Goal: Task Accomplishment & Management: Manage account settings

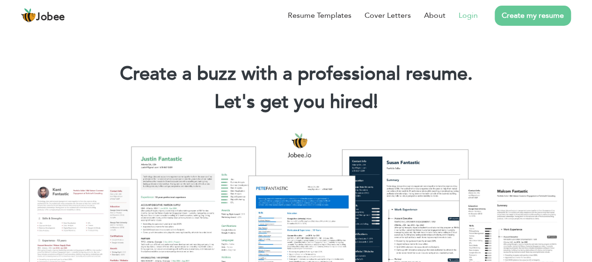
click at [471, 12] on link "Login" at bounding box center [468, 15] width 19 height 11
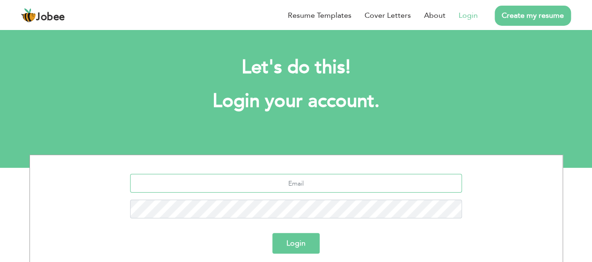
click at [348, 187] on input "text" at bounding box center [296, 183] width 332 height 19
type input "waseemakram70004@gmail.com"
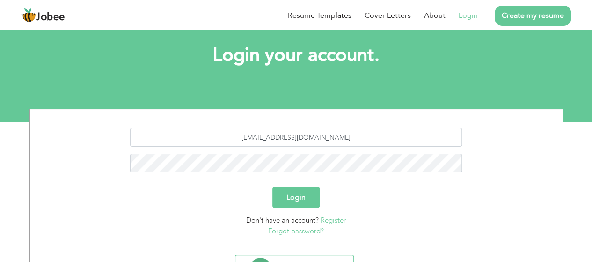
scroll to position [47, 0]
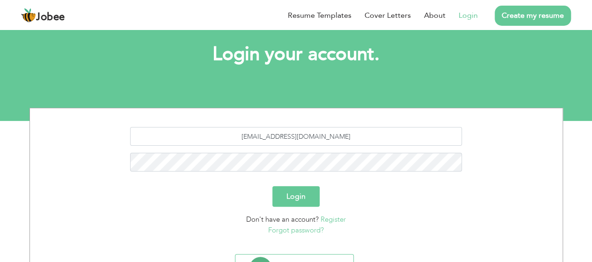
click at [302, 193] on button "Login" at bounding box center [295, 196] width 47 height 21
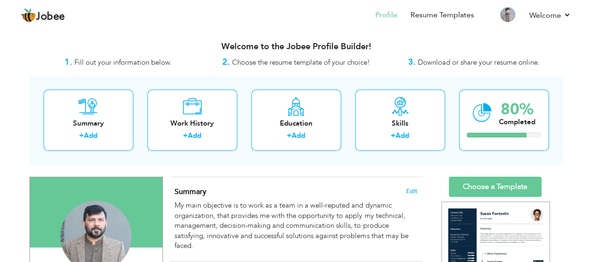
scroll to position [47, 0]
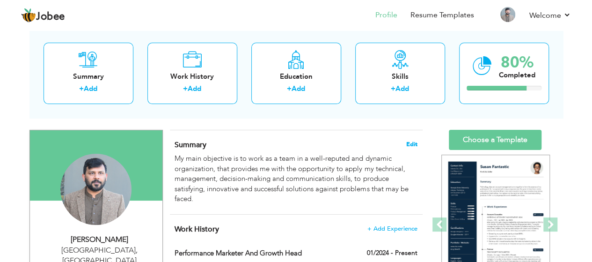
click at [412, 141] on span "Edit" at bounding box center [411, 144] width 11 height 7
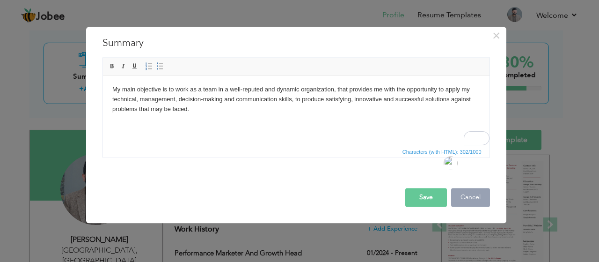
click at [474, 197] on button "Cancel" at bounding box center [470, 197] width 39 height 19
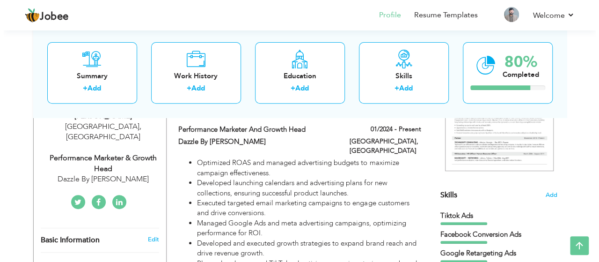
scroll to position [146, 0]
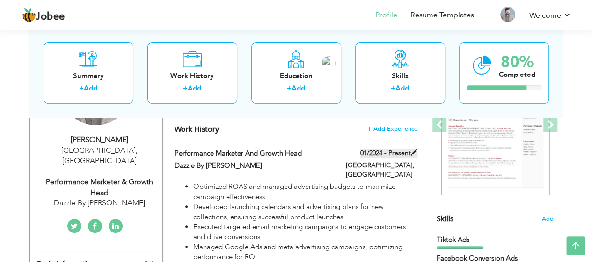
click at [414, 155] on span at bounding box center [414, 152] width 7 height 7
type input "Performance Marketer and Growth Head"
type input "Dazzle By [PERSON_NAME]"
type input "01/2024"
type input "[GEOGRAPHIC_DATA]"
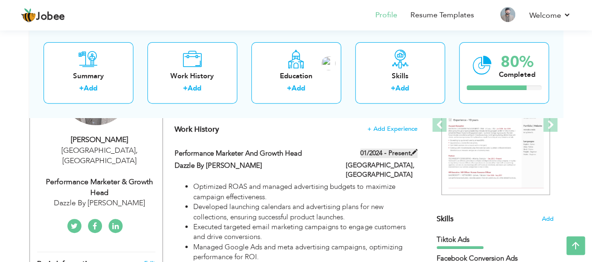
type input "[GEOGRAPHIC_DATA]"
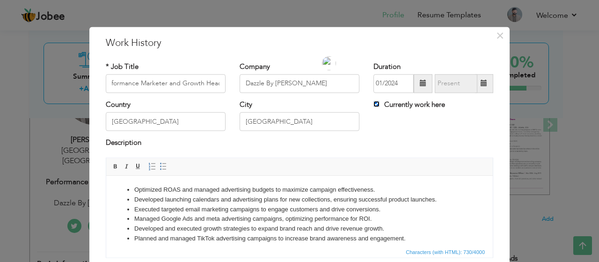
scroll to position [0, 0]
click at [373, 105] on input "Currently work here" at bounding box center [376, 104] width 6 height 6
checkbox input "false"
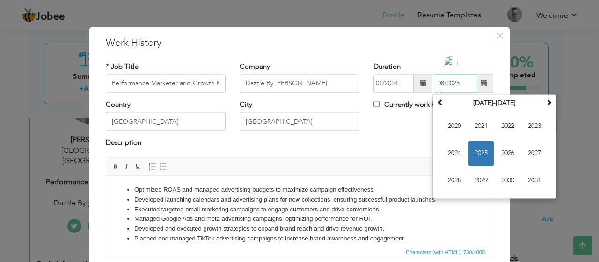
click at [455, 87] on input "08/2025" at bounding box center [456, 83] width 43 height 19
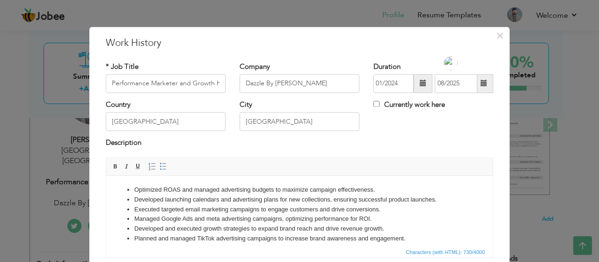
click at [482, 85] on span at bounding box center [484, 83] width 7 height 7
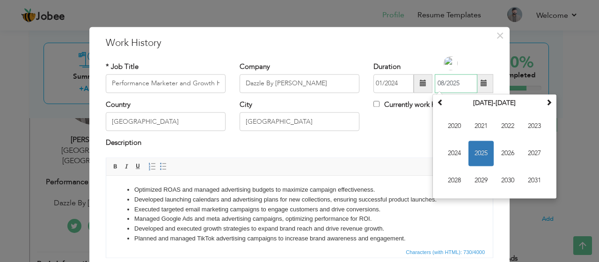
click at [478, 159] on span "2025" at bounding box center [481, 152] width 25 height 25
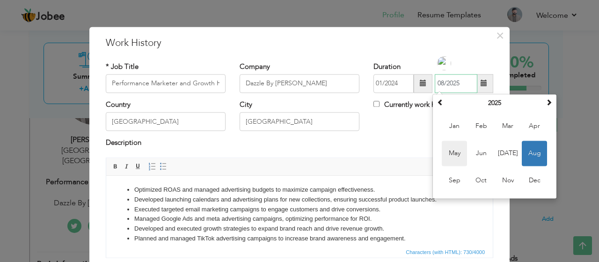
click at [454, 156] on span "May" at bounding box center [454, 152] width 25 height 25
type input "05/2025"
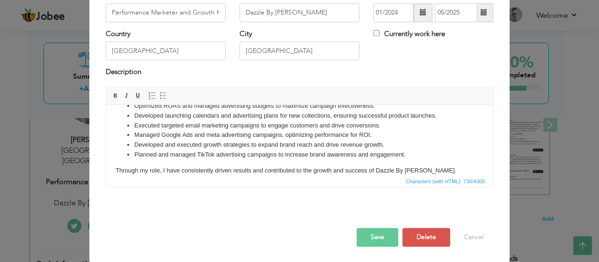
scroll to position [22, 0]
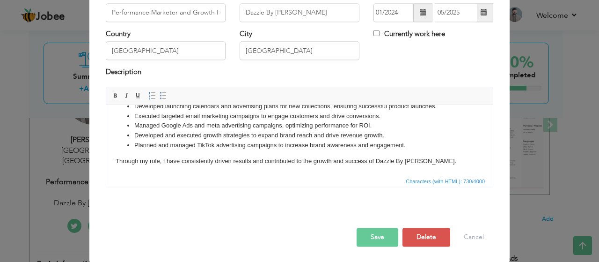
click at [377, 237] on button "Save" at bounding box center [378, 236] width 42 height 19
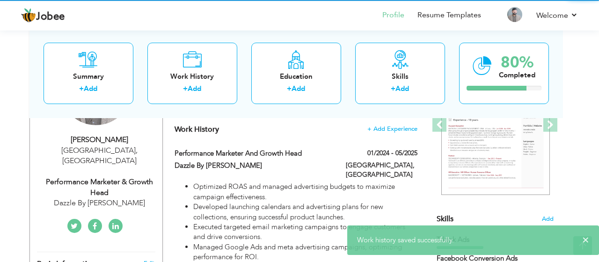
scroll to position [0, 0]
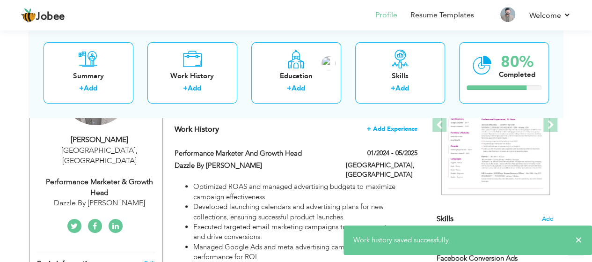
click at [402, 127] on span "+ Add Experience" at bounding box center [392, 128] width 51 height 7
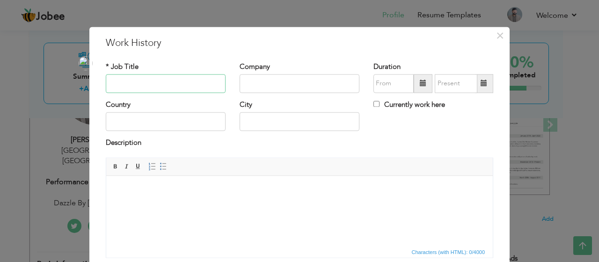
paste input "Performance Marketer"
type input "Performance Marketer"
click at [263, 86] on input "text" at bounding box center [300, 83] width 120 height 19
type input "Retro Walk"
click at [398, 82] on input "08/2025" at bounding box center [393, 83] width 40 height 19
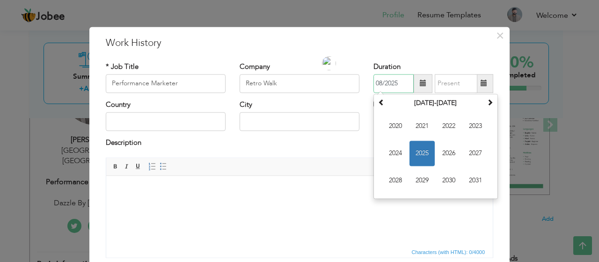
click at [421, 152] on span "2025" at bounding box center [422, 152] width 25 height 25
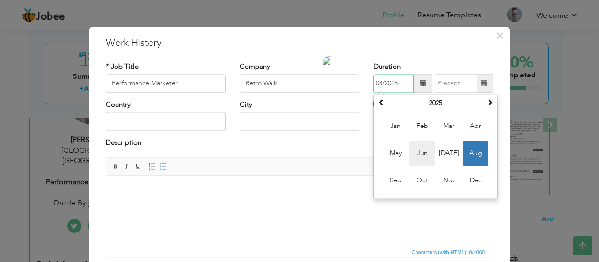
click at [424, 153] on span "Jun" at bounding box center [422, 152] width 25 height 25
type input "06/2025"
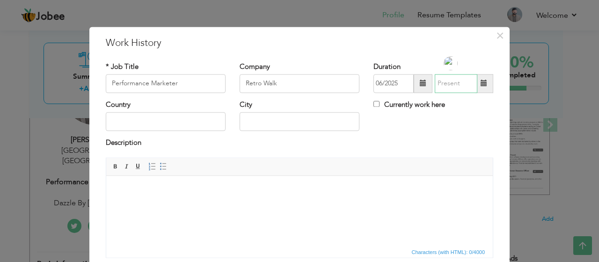
click at [464, 83] on input "text" at bounding box center [456, 83] width 43 height 19
click at [398, 135] on div "Country City Currently work here" at bounding box center [300, 119] width 402 height 38
click at [373, 102] on input "Currently work here" at bounding box center [376, 104] width 6 height 6
checkbox input "true"
click at [177, 121] on input "text" at bounding box center [166, 121] width 120 height 19
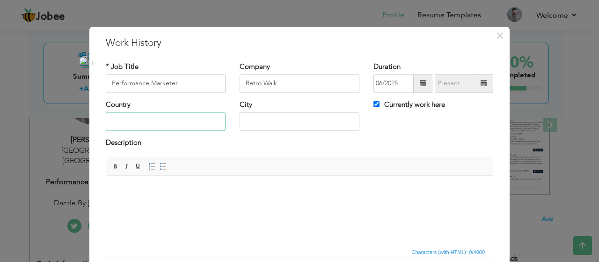
type input "[GEOGRAPHIC_DATA]"
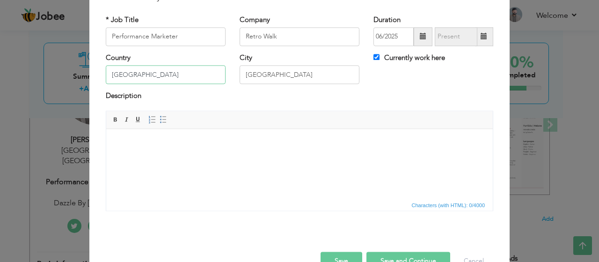
scroll to position [71, 0]
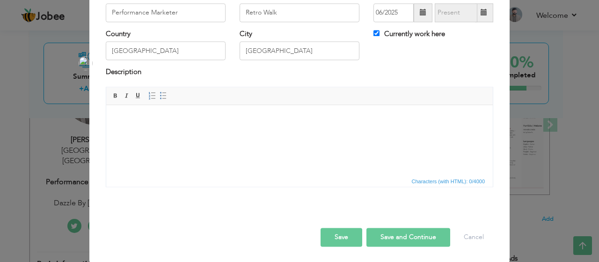
click at [180, 133] on html at bounding box center [299, 119] width 387 height 29
click at [153, 128] on span "Paste" at bounding box center [158, 124] width 49 height 11
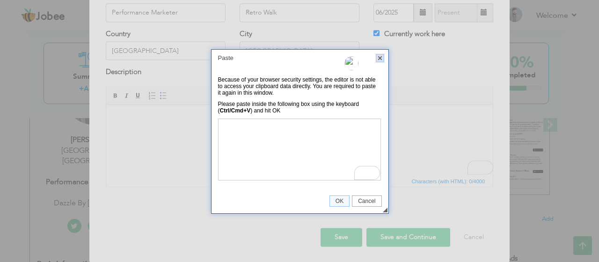
click at [380, 59] on link "X" at bounding box center [380, 58] width 8 height 8
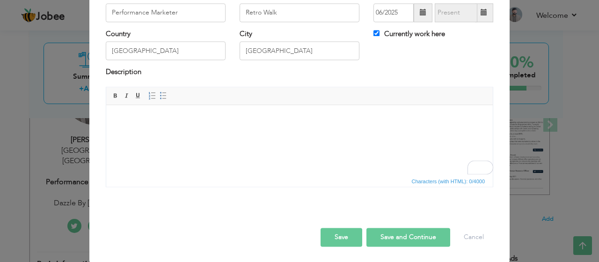
click at [140, 128] on html at bounding box center [299, 119] width 387 height 29
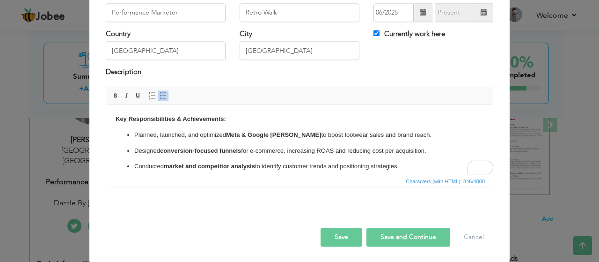
click at [340, 236] on button "Save" at bounding box center [342, 236] width 42 height 19
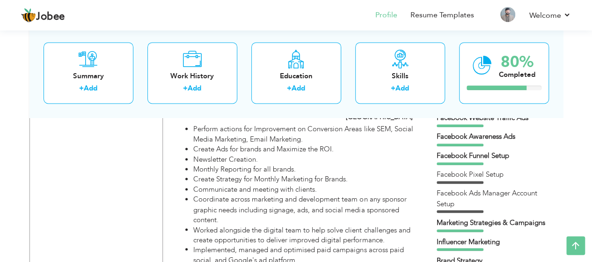
scroll to position [702, 0]
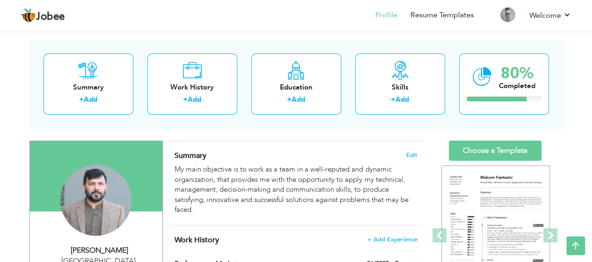
scroll to position [8, 0]
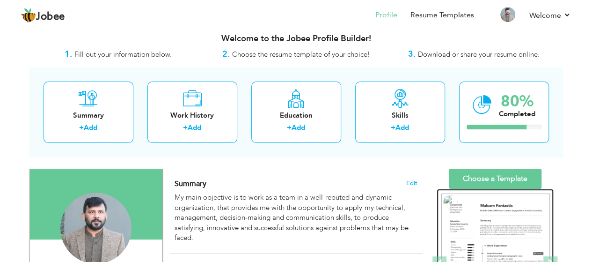
click at [505, 219] on img at bounding box center [495, 263] width 109 height 140
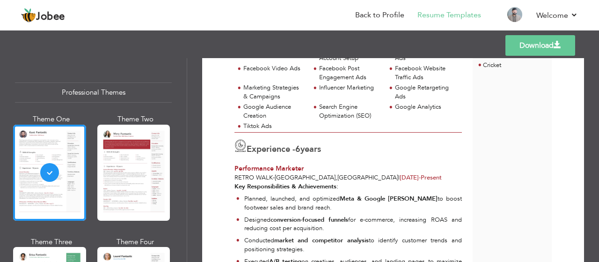
scroll to position [281, 0]
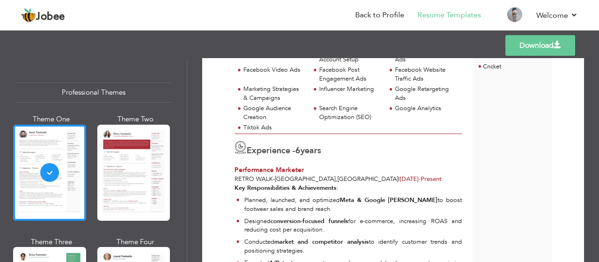
click at [540, 44] on link "Download" at bounding box center [540, 45] width 70 height 21
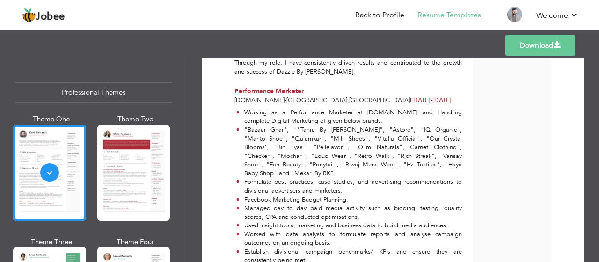
scroll to position [709, 0]
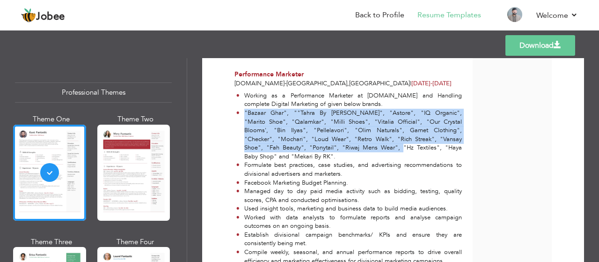
drag, startPoint x: 330, startPoint y: 137, endPoint x: 307, endPoint y: 143, distance: 24.6
click at [307, 143] on li ""Bazaar Ghar", ""Tahra By [PERSON_NAME]", "Astore", "IQ Organic", "Marito Shoe"…" at bounding box center [349, 135] width 226 height 52
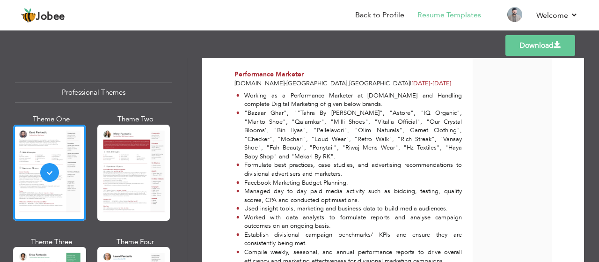
click at [334, 142] on li ""Bazaar Ghar", ""Tahra By [PERSON_NAME]", "Astore", "IQ Organic", "Marito Shoe"…" at bounding box center [349, 135] width 226 height 52
drag, startPoint x: 235, startPoint y: 74, endPoint x: 466, endPoint y: 148, distance: 242.3
